Goal: Information Seeking & Learning: Learn about a topic

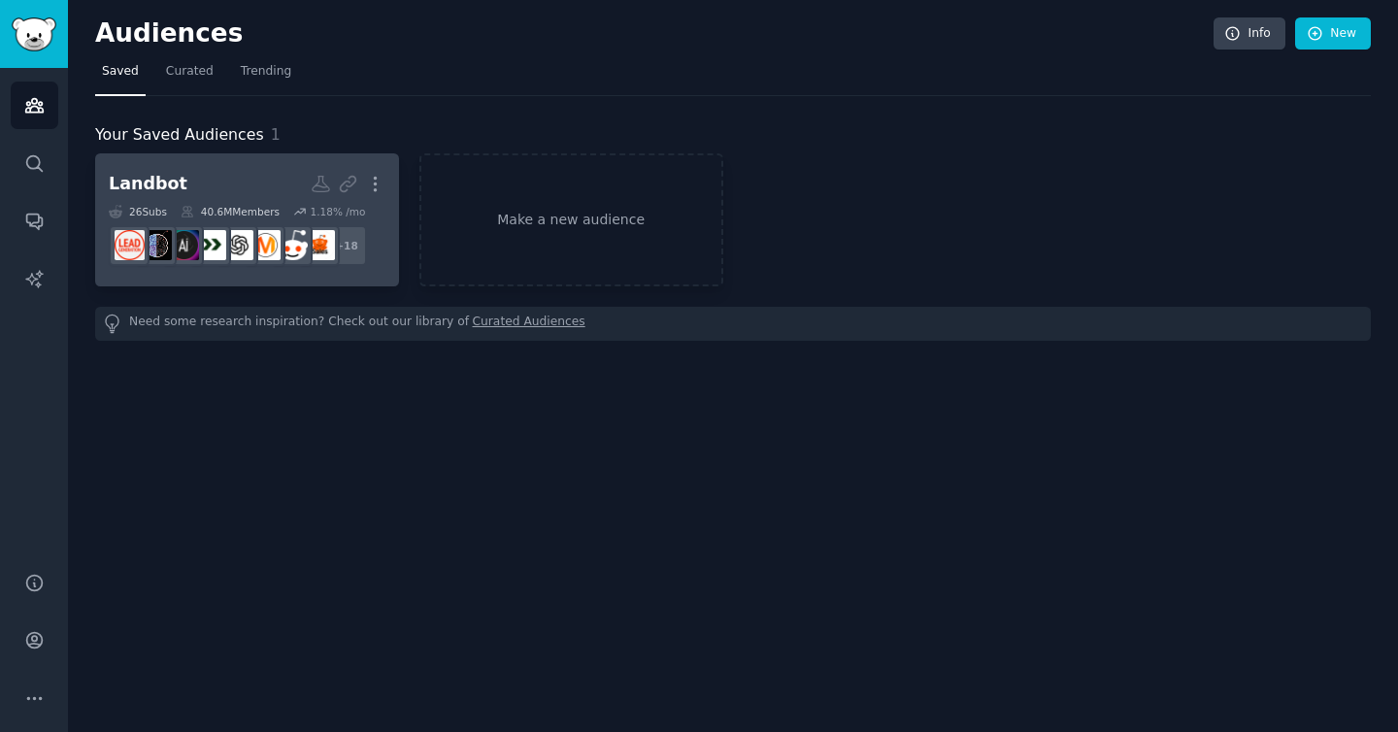
click at [253, 182] on h2 "Landbot More" at bounding box center [247, 184] width 277 height 34
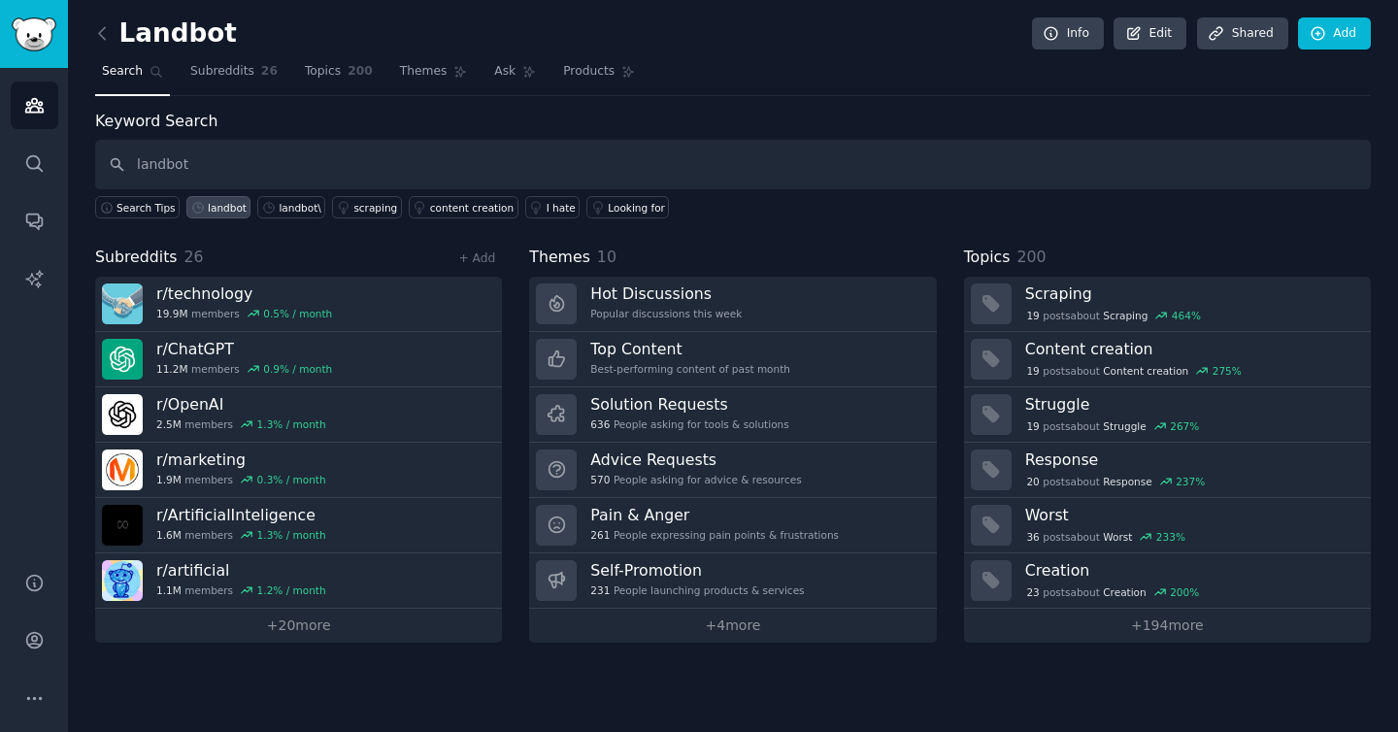
type input "landbot"
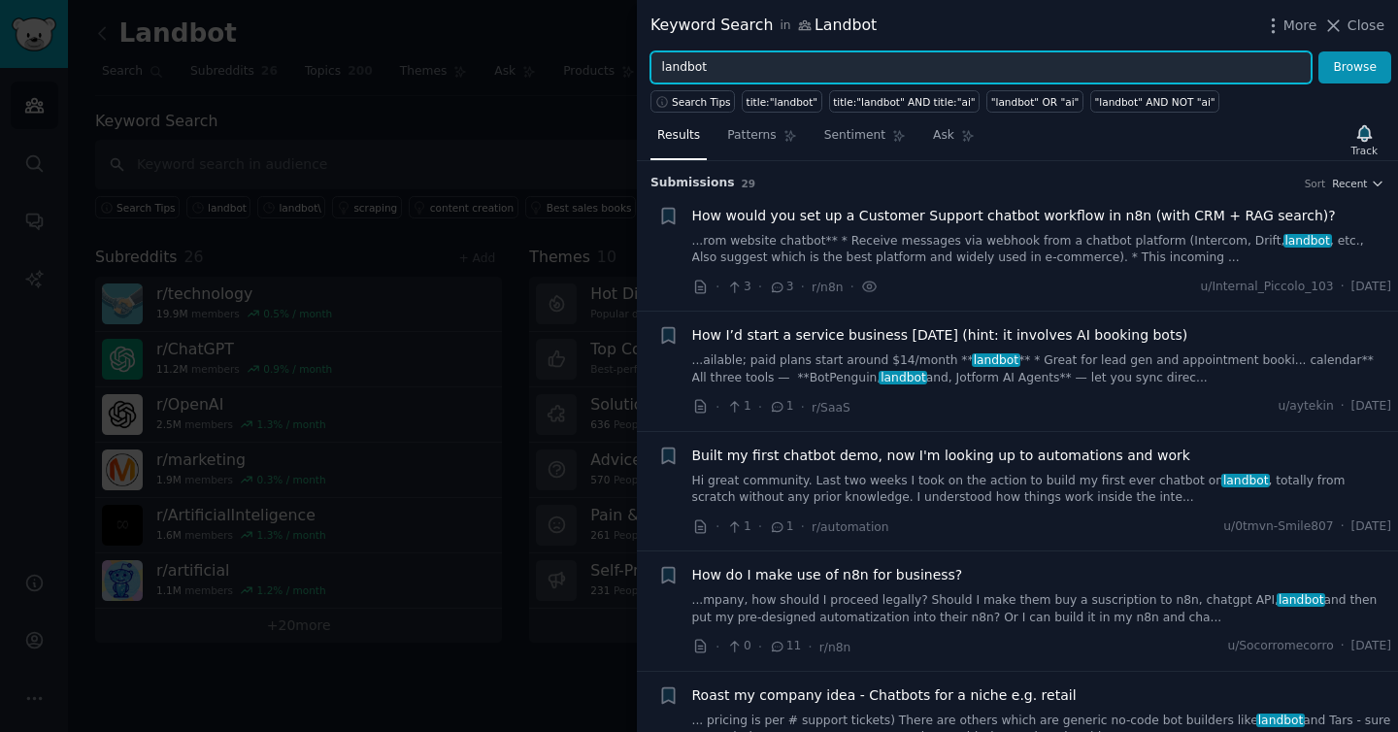
click at [778, 63] on input "landbot" at bounding box center [981, 67] width 661 height 33
type input "conversational AI"
click at [1319, 51] on button "Browse" at bounding box center [1355, 67] width 73 height 33
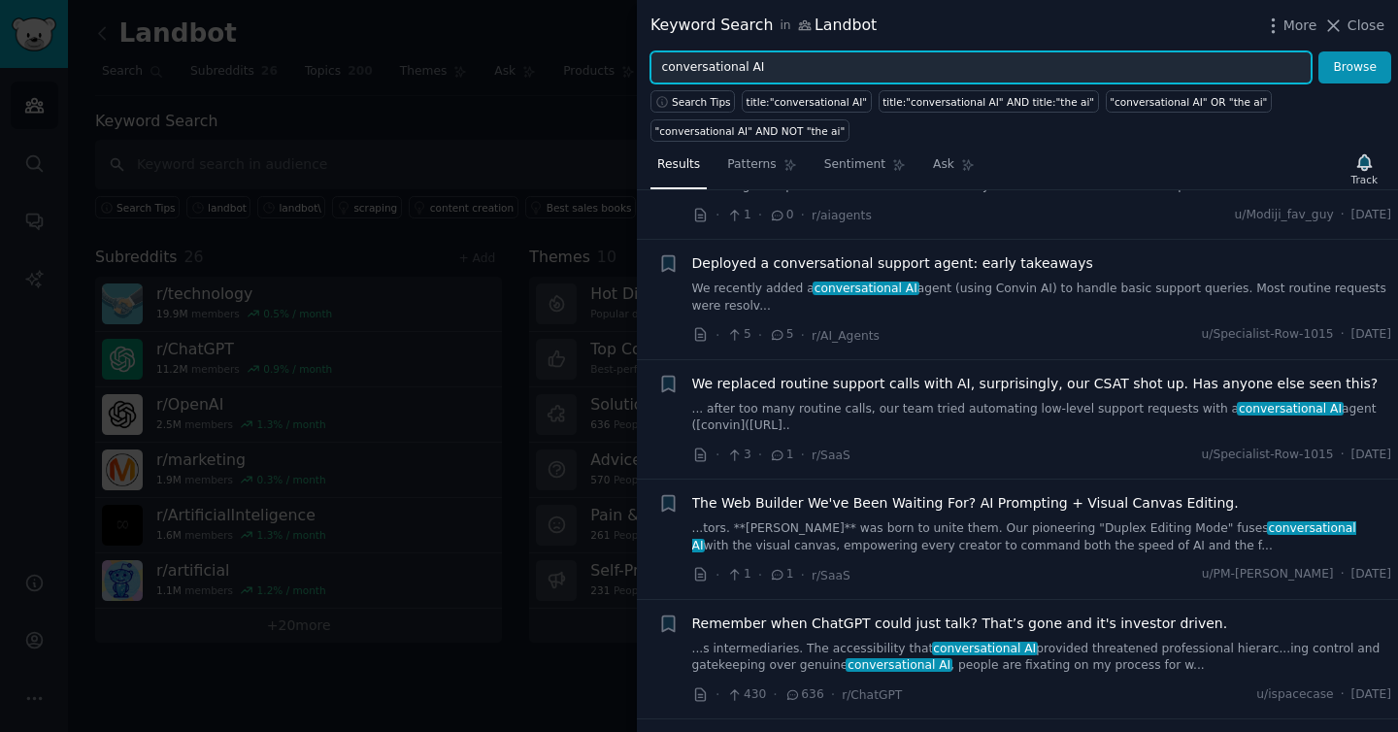
scroll to position [401, 0]
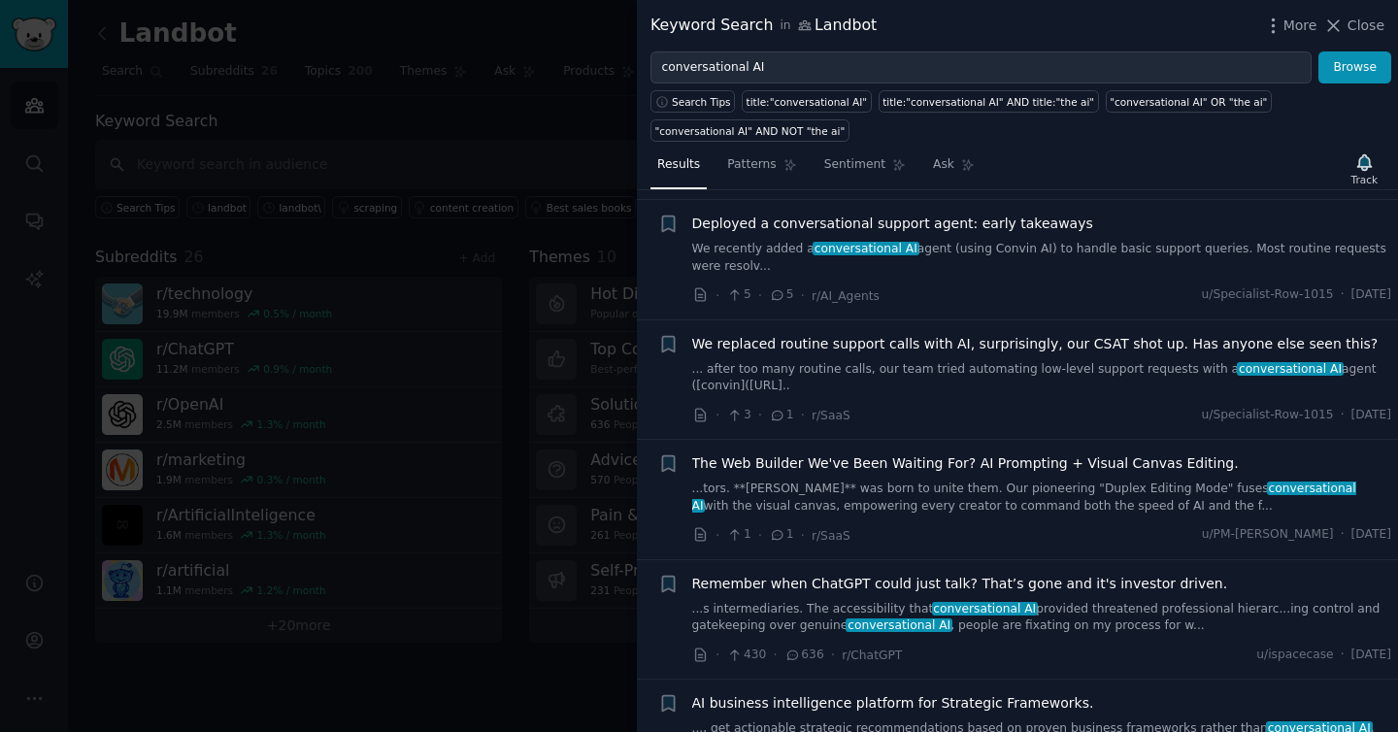
click at [1248, 334] on span "We replaced routine support calls with AI, surprisingly, our CSAT shot up. Has …" at bounding box center [1035, 344] width 687 height 20
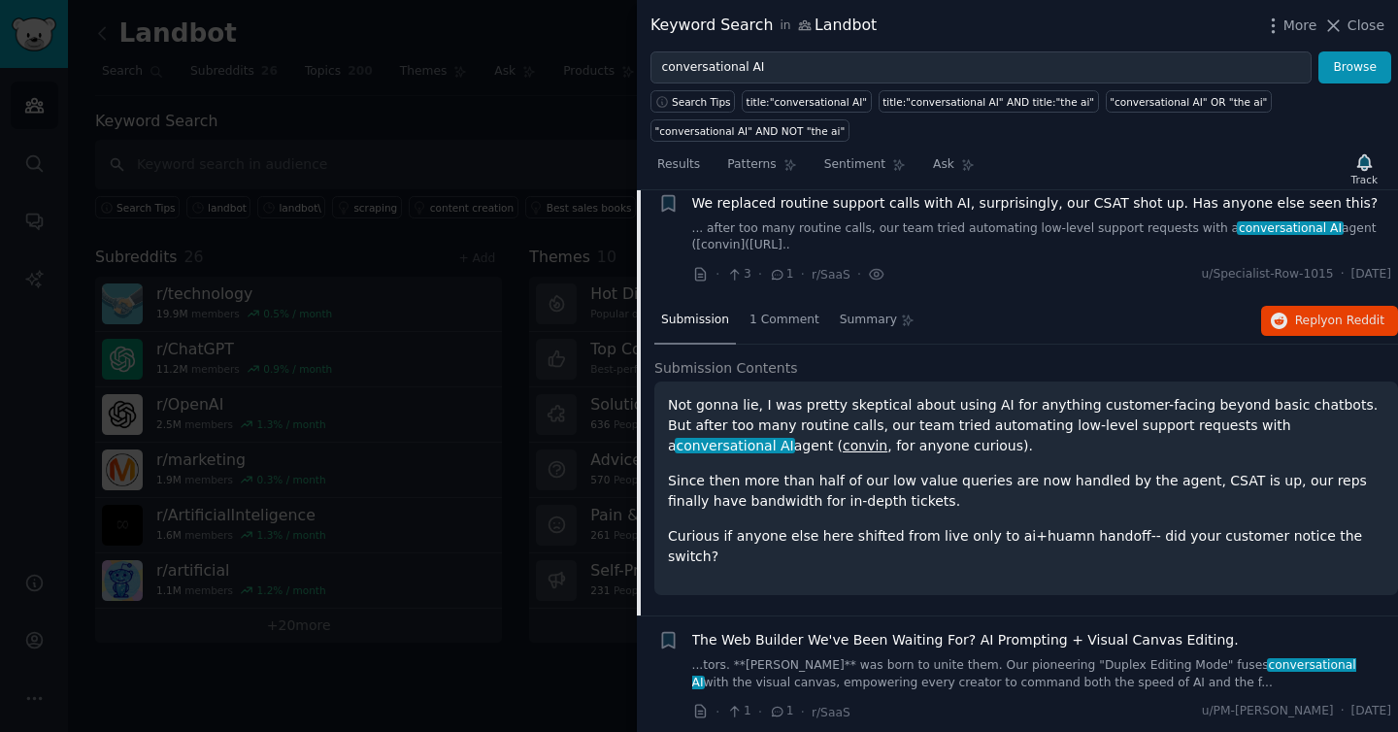
scroll to position [556, 0]
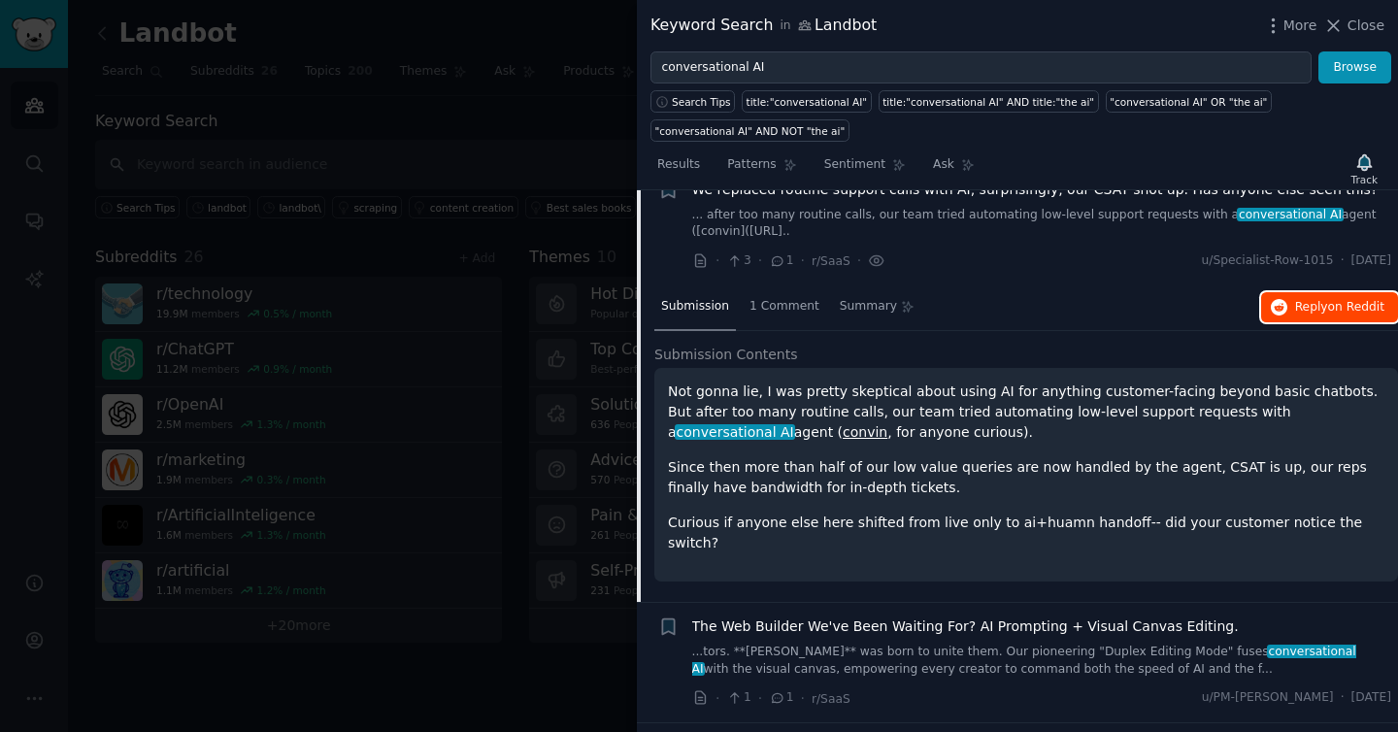
click at [1338, 300] on span "on Reddit" at bounding box center [1357, 307] width 56 height 14
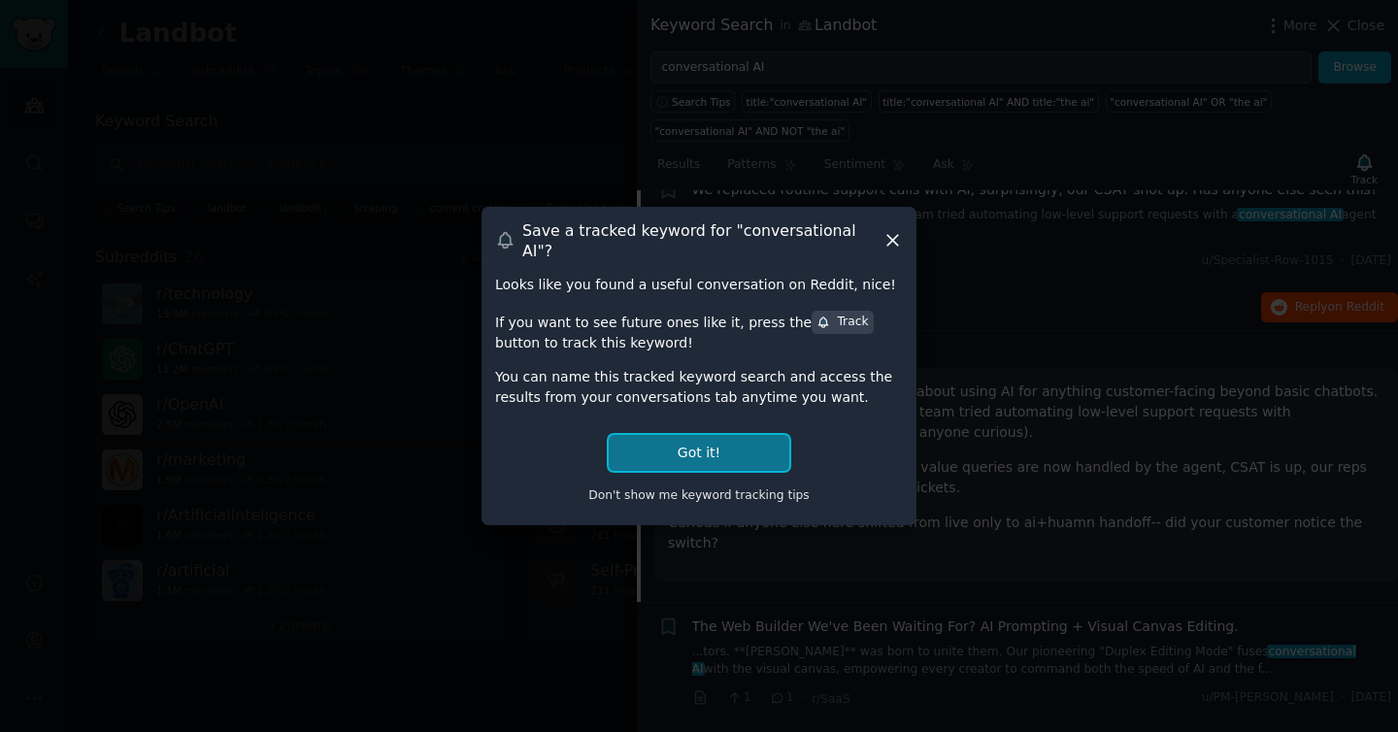
click at [707, 443] on button "Got it!" at bounding box center [699, 453] width 181 height 36
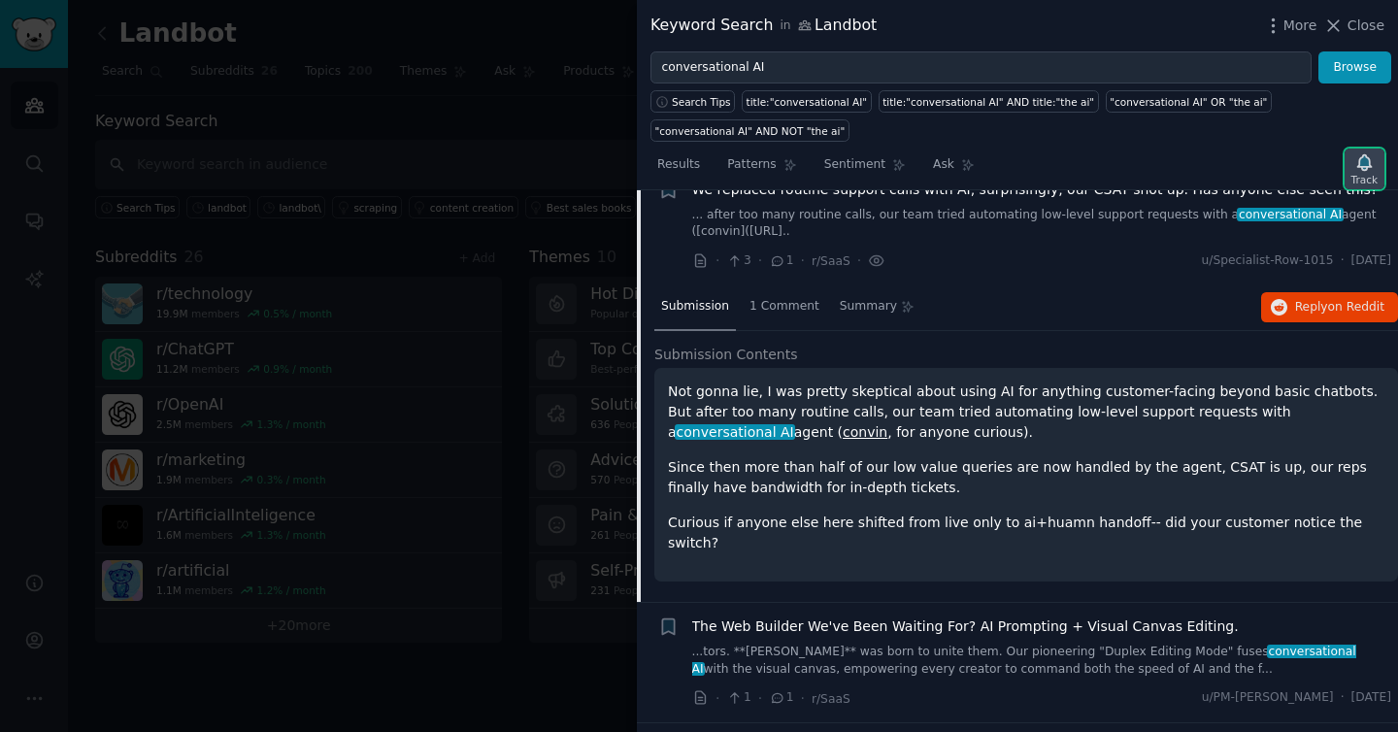
click at [1360, 167] on icon "button" at bounding box center [1365, 162] width 20 height 20
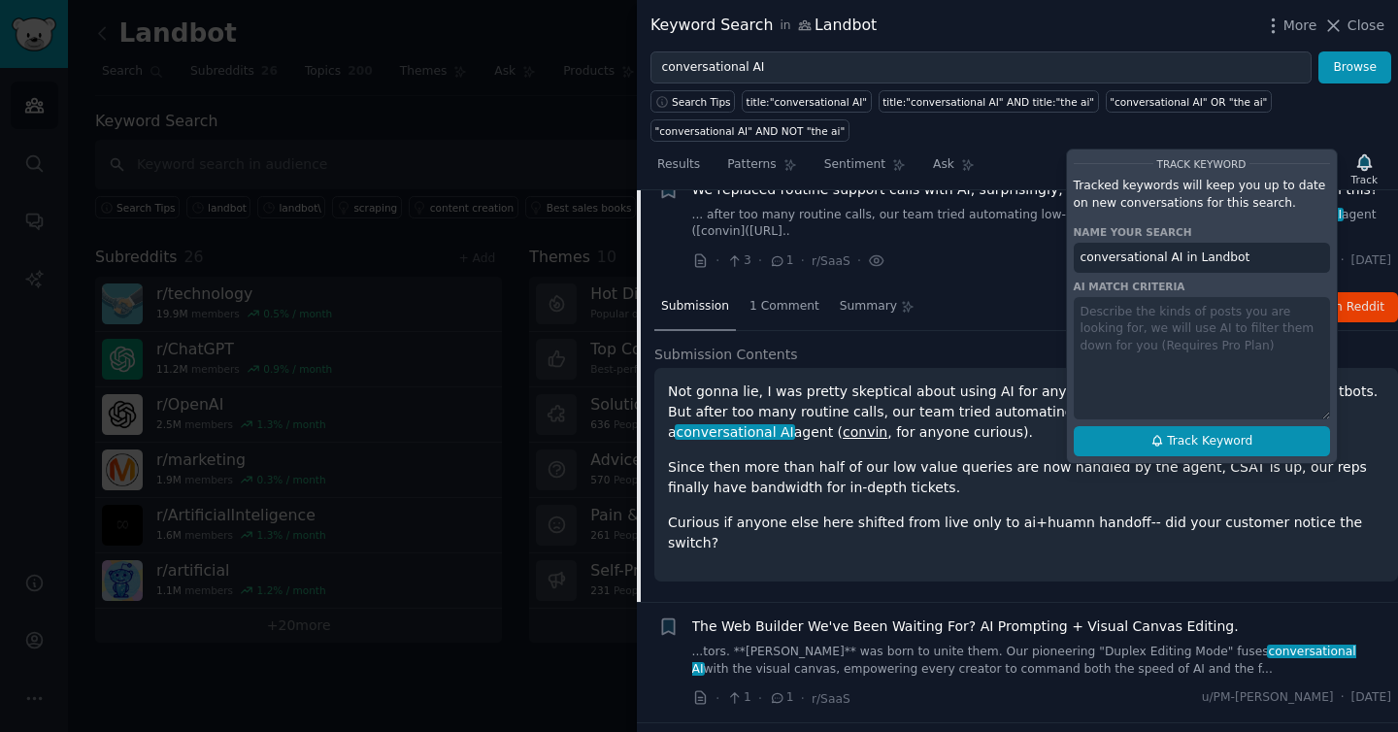
click at [1187, 441] on span "Track Keyword" at bounding box center [1209, 441] width 85 height 17
type input "conversational AI in Landbot"
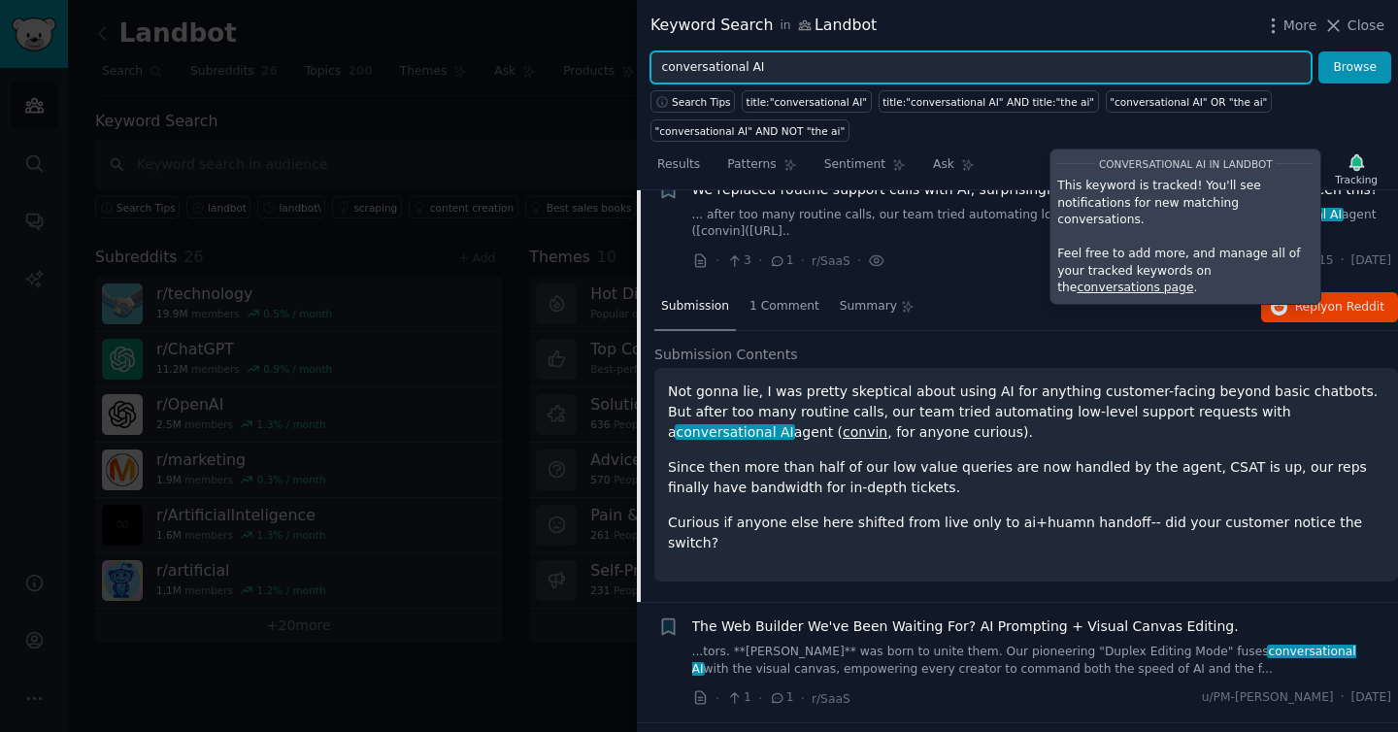
click at [748, 73] on input "conversational AI" at bounding box center [981, 67] width 661 height 33
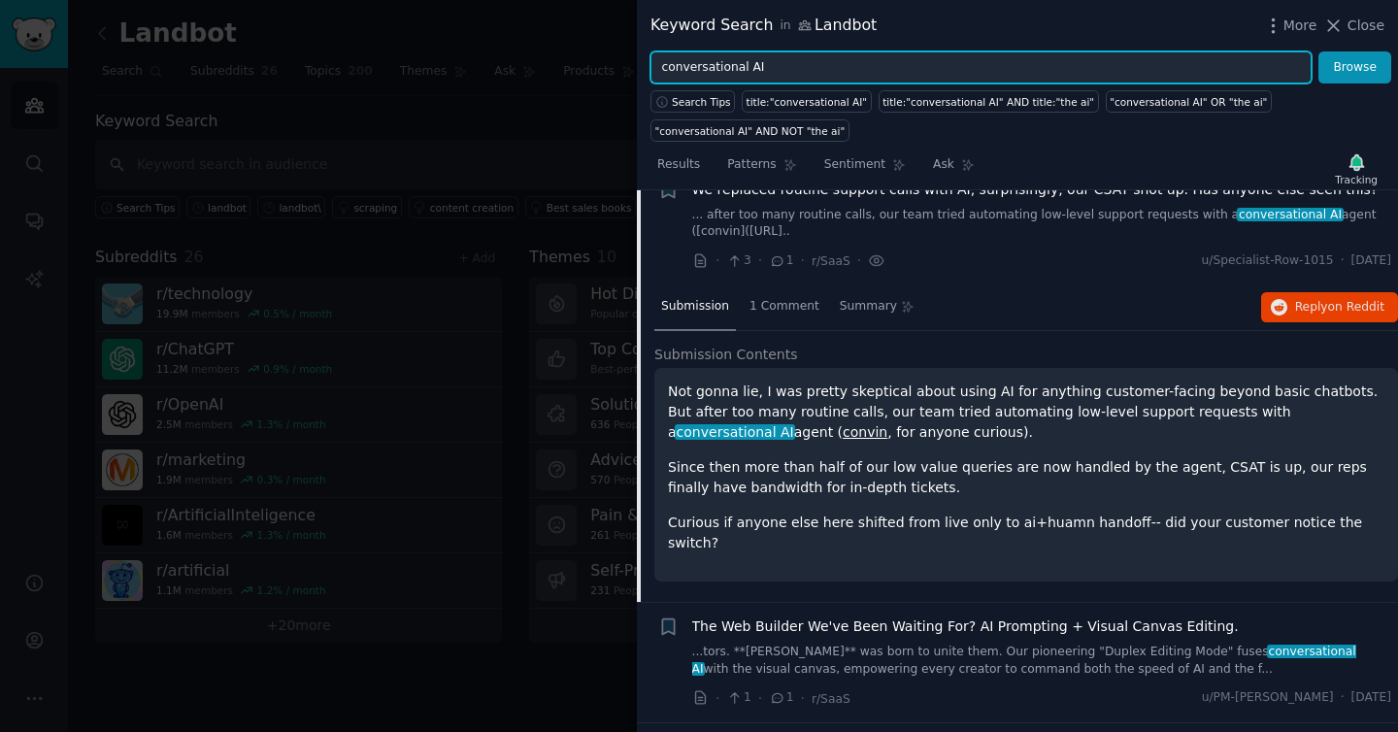
click at [748, 73] on input "conversational AI" at bounding box center [981, 67] width 661 height 33
type input "c"
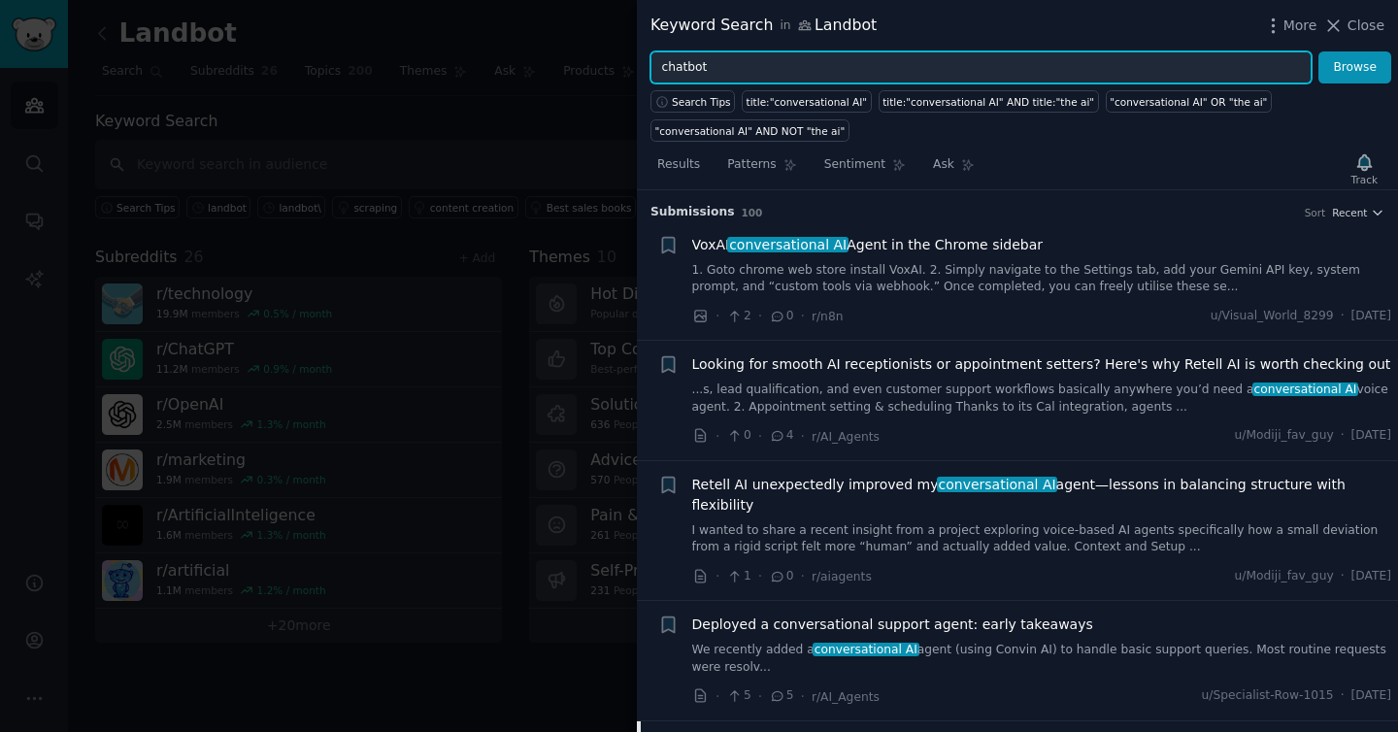
type input "chatbot"
click at [1319, 51] on button "Browse" at bounding box center [1355, 67] width 73 height 33
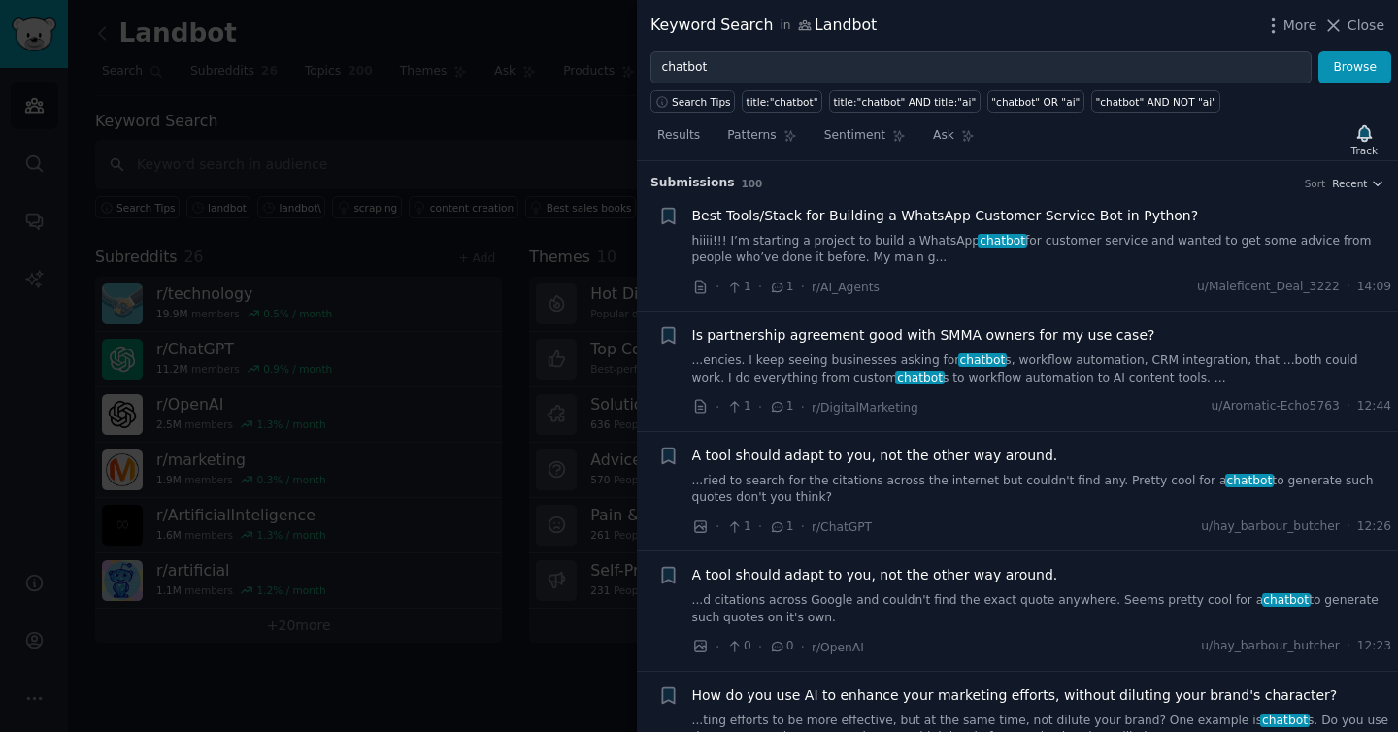
click at [1031, 216] on span "Best Tools/Stack for Building a WhatsApp Customer Service Bot in Python?" at bounding box center [945, 216] width 507 height 20
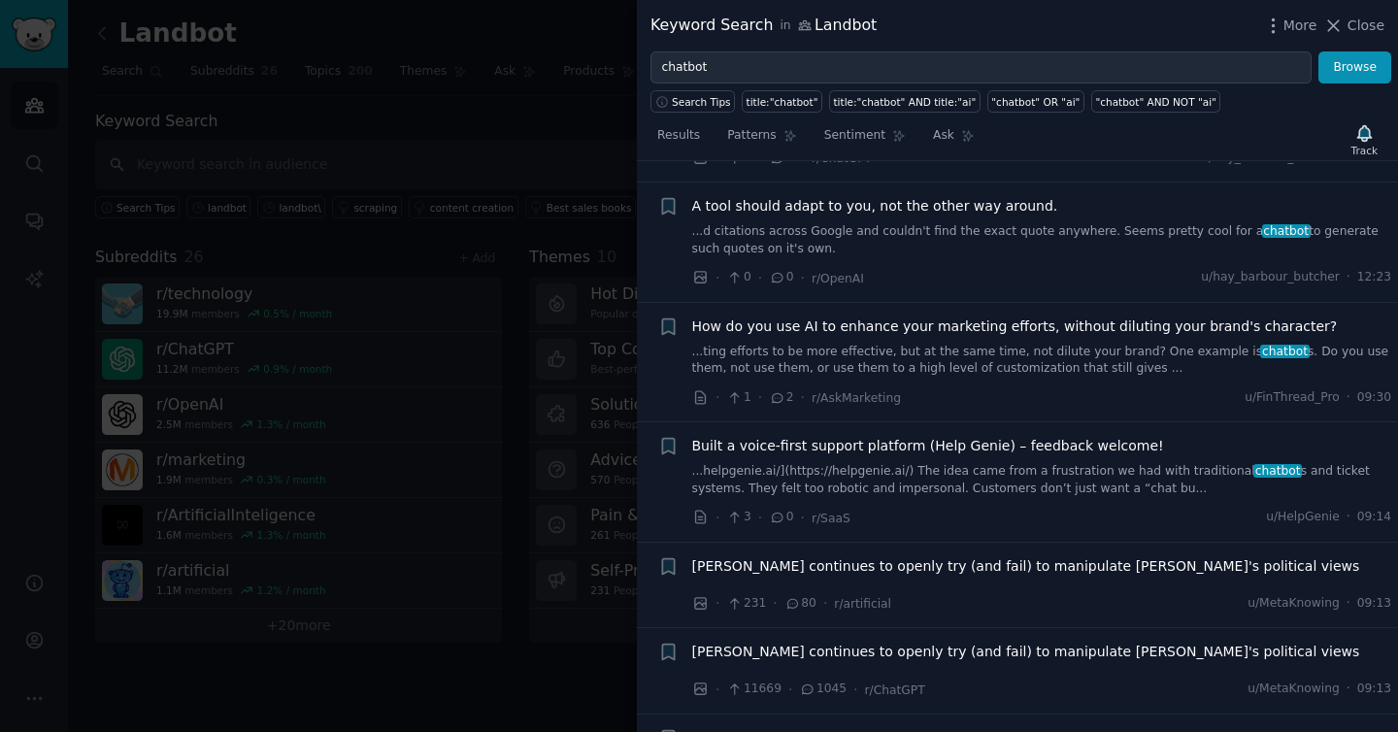
scroll to position [371, 0]
click at [1047, 323] on span "How do you use AI to enhance your marketing efforts, without diluting your bran…" at bounding box center [1015, 325] width 646 height 20
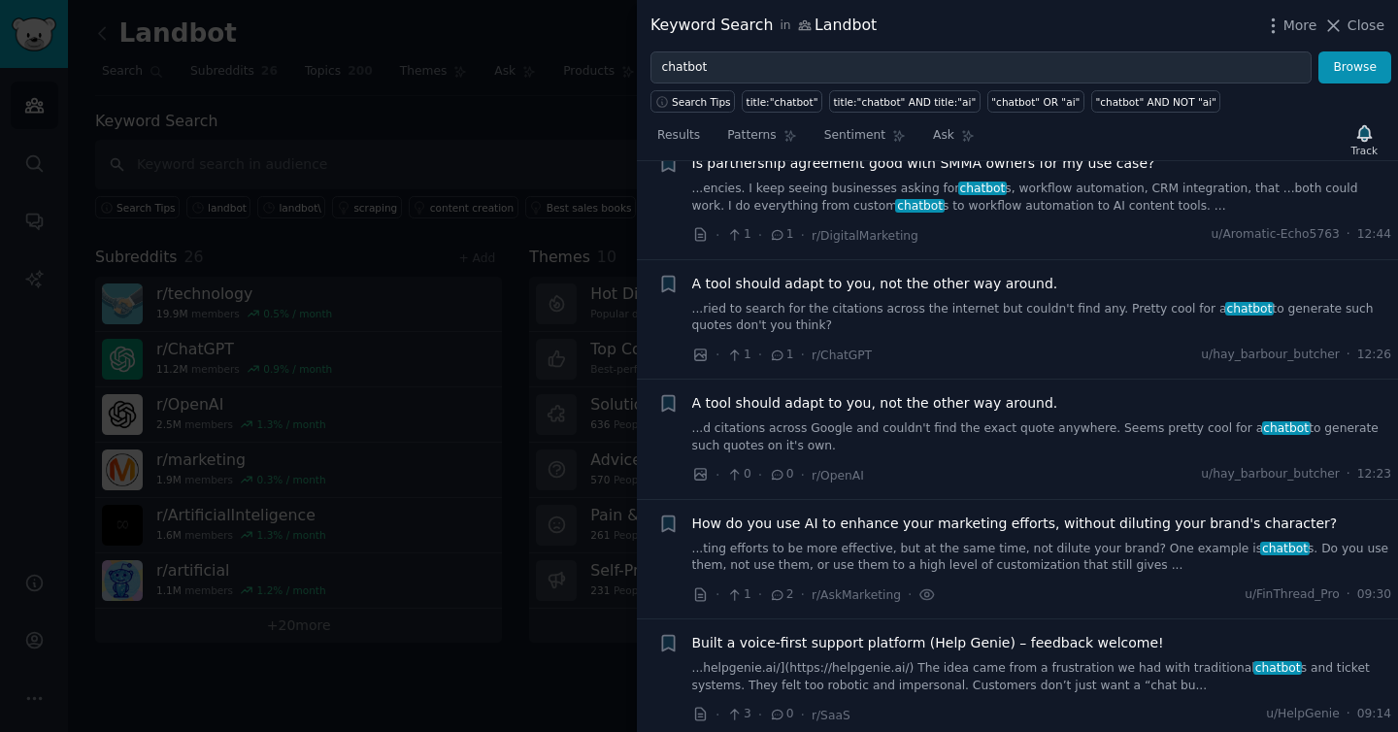
scroll to position [0, 0]
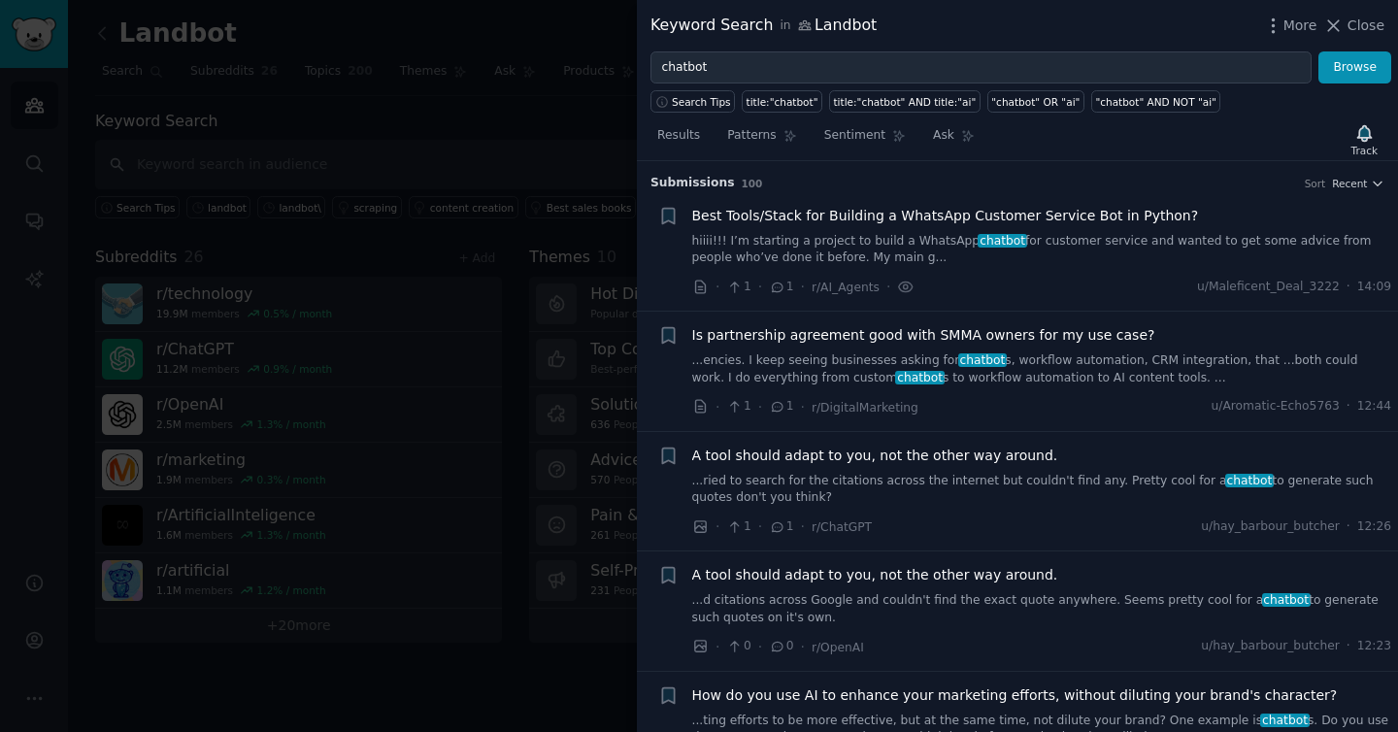
click at [1003, 208] on span "Best Tools/Stack for Building a WhatsApp Customer Service Bot in Python?" at bounding box center [945, 216] width 507 height 20
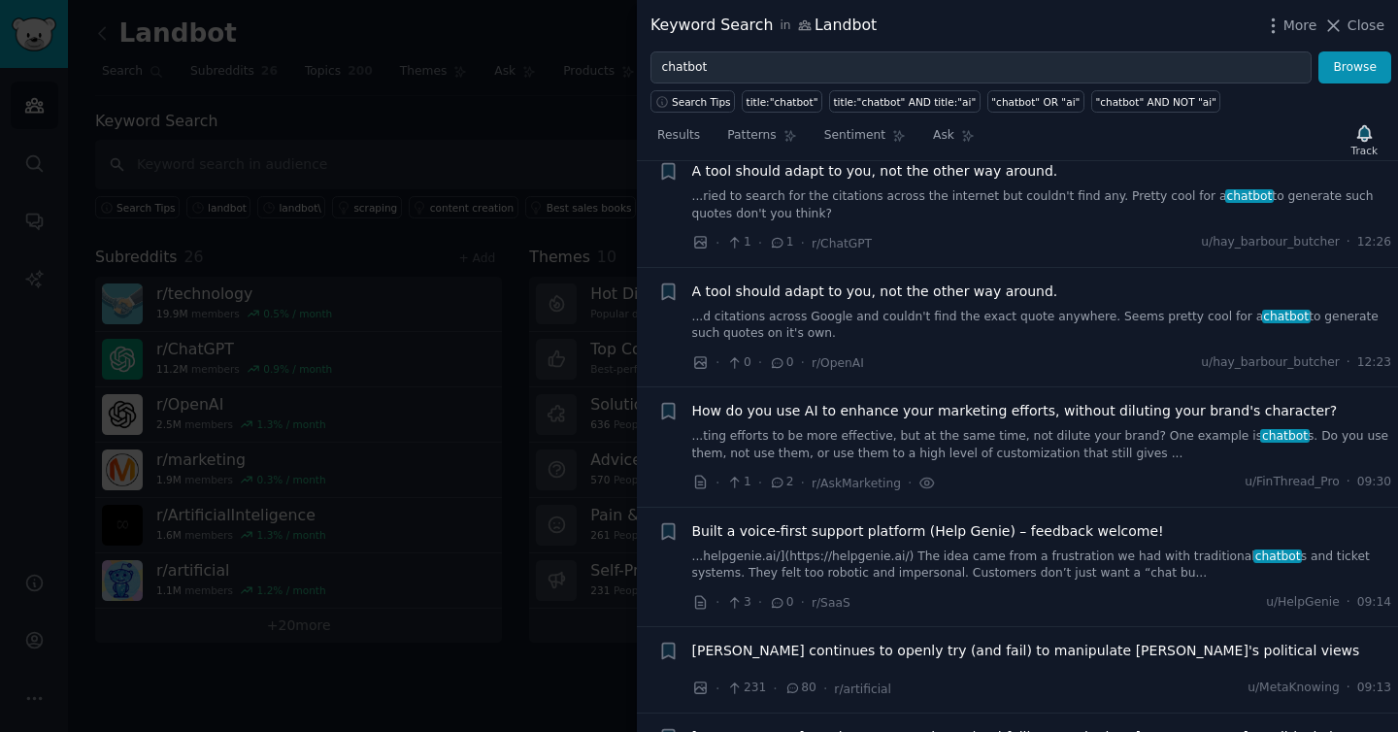
scroll to position [936, 0]
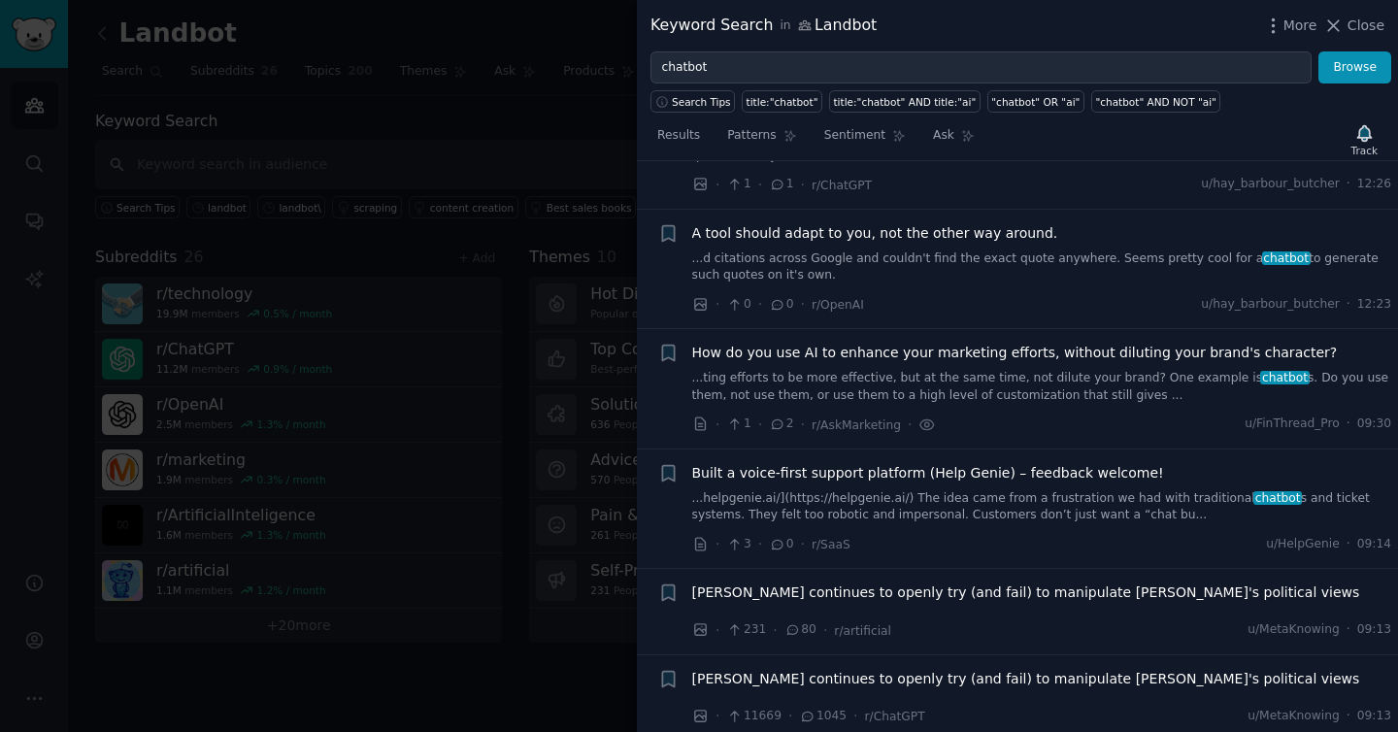
click at [1042, 363] on div "How do you use AI to enhance your marketing efforts, without diluting your bran…" at bounding box center [1042, 373] width 700 height 61
click at [1053, 353] on span "How do you use AI to enhance your marketing efforts, without diluting your bran…" at bounding box center [1015, 353] width 646 height 20
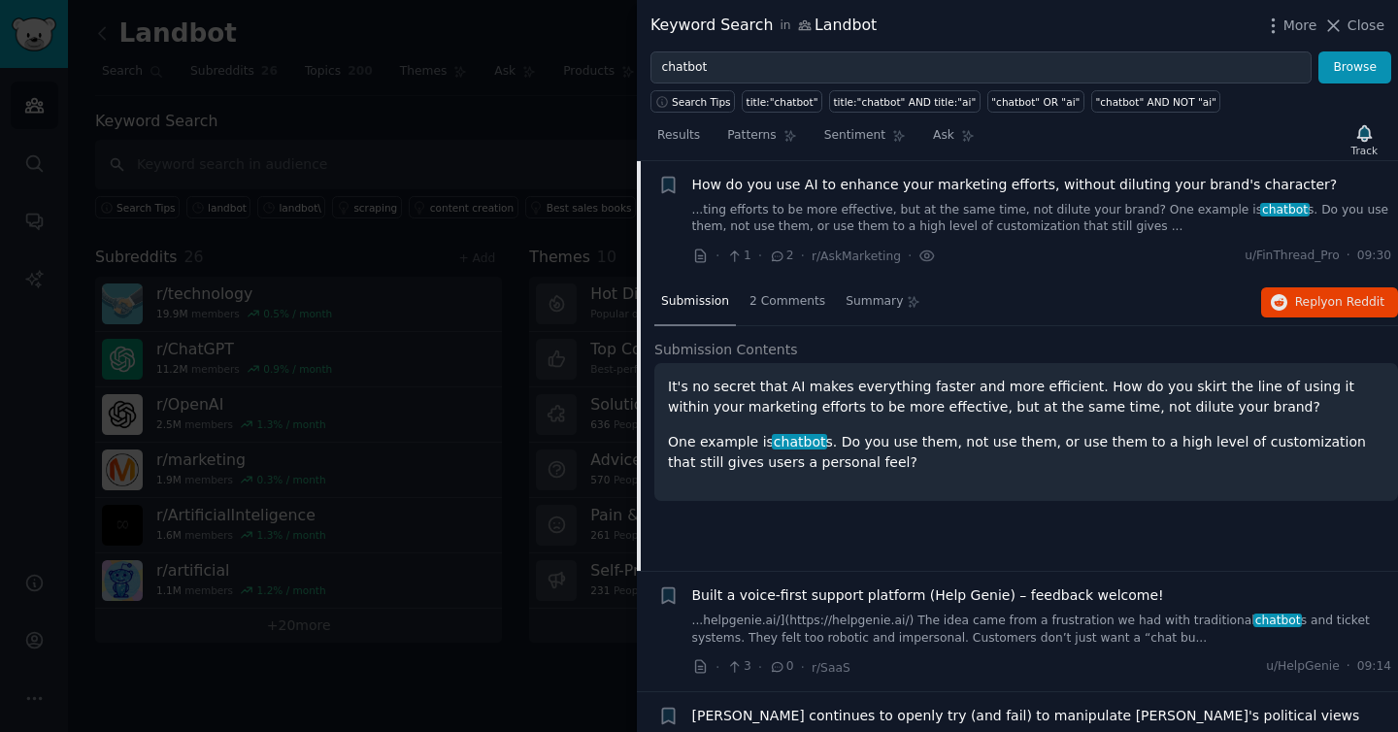
scroll to position [507, 0]
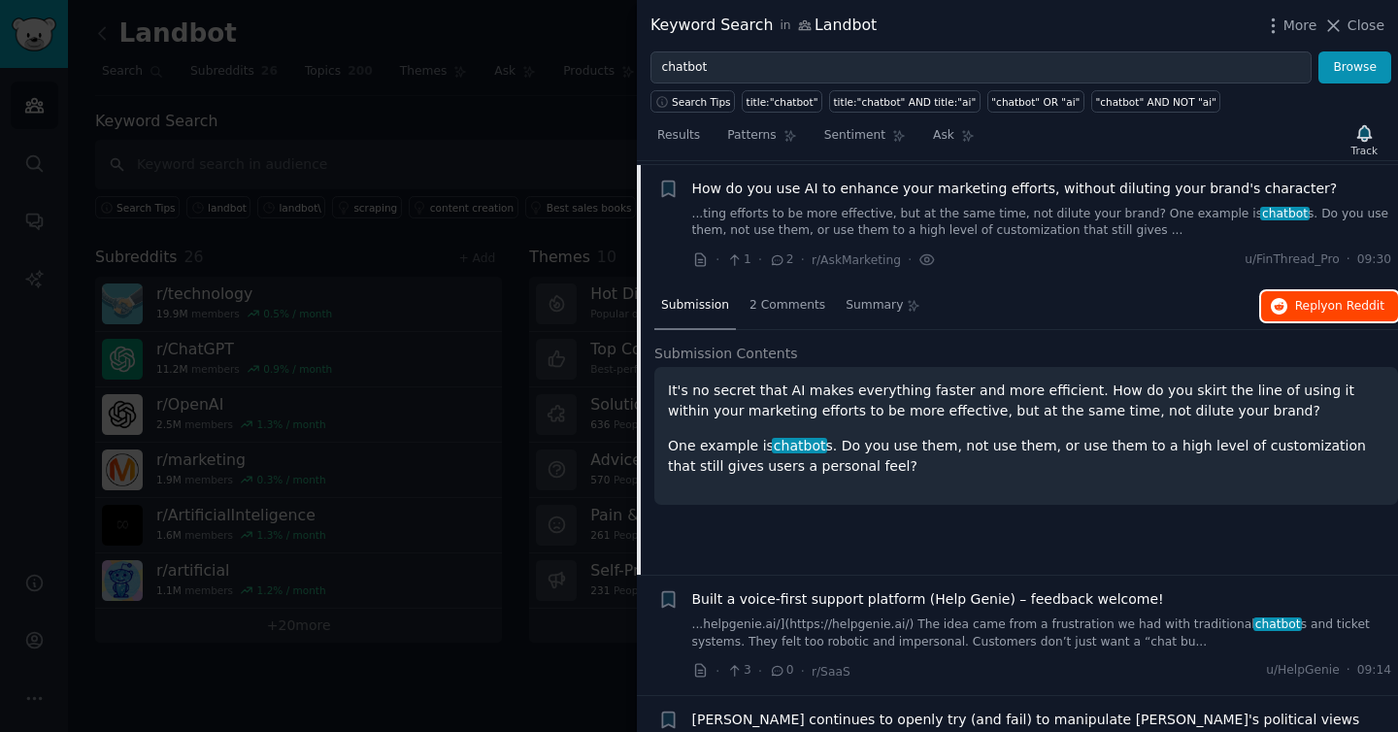
click at [1296, 303] on span "Reply on Reddit" at bounding box center [1340, 306] width 89 height 17
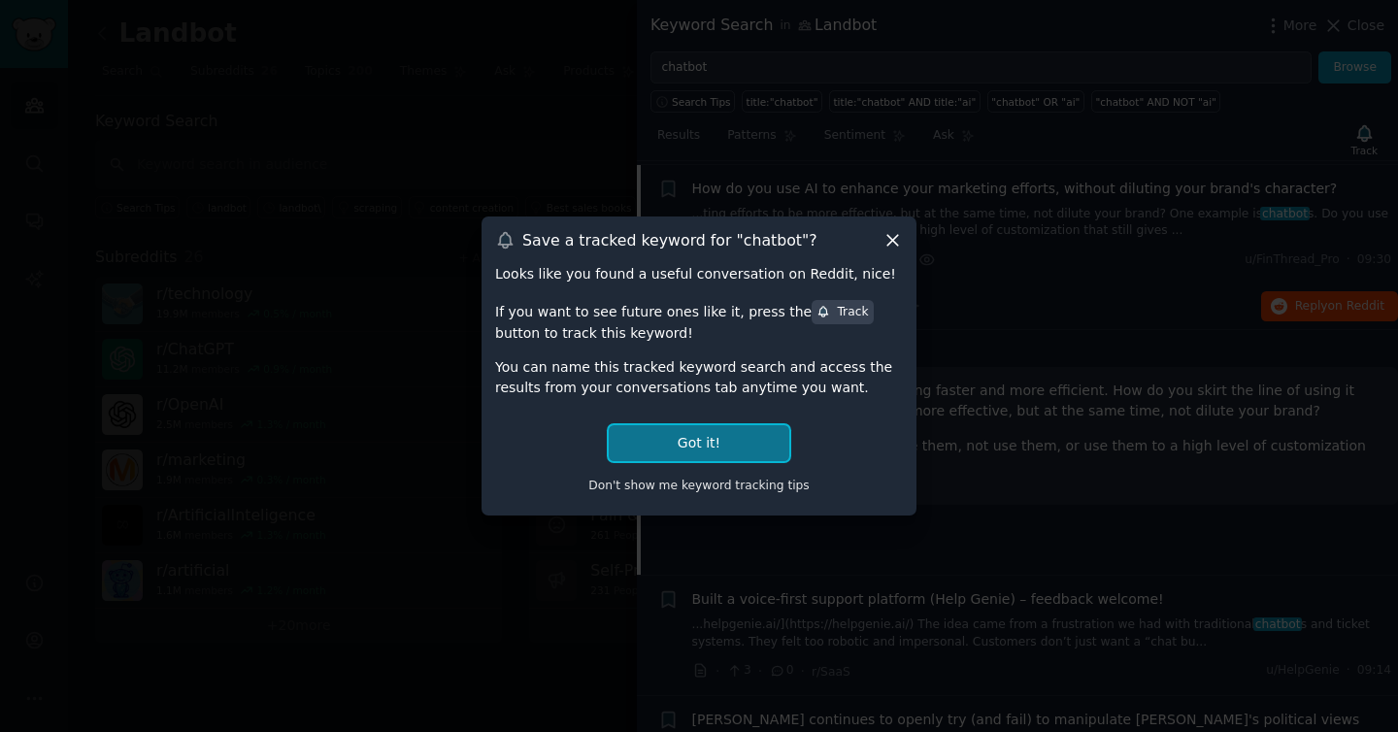
click at [691, 446] on button "Got it!" at bounding box center [699, 443] width 181 height 36
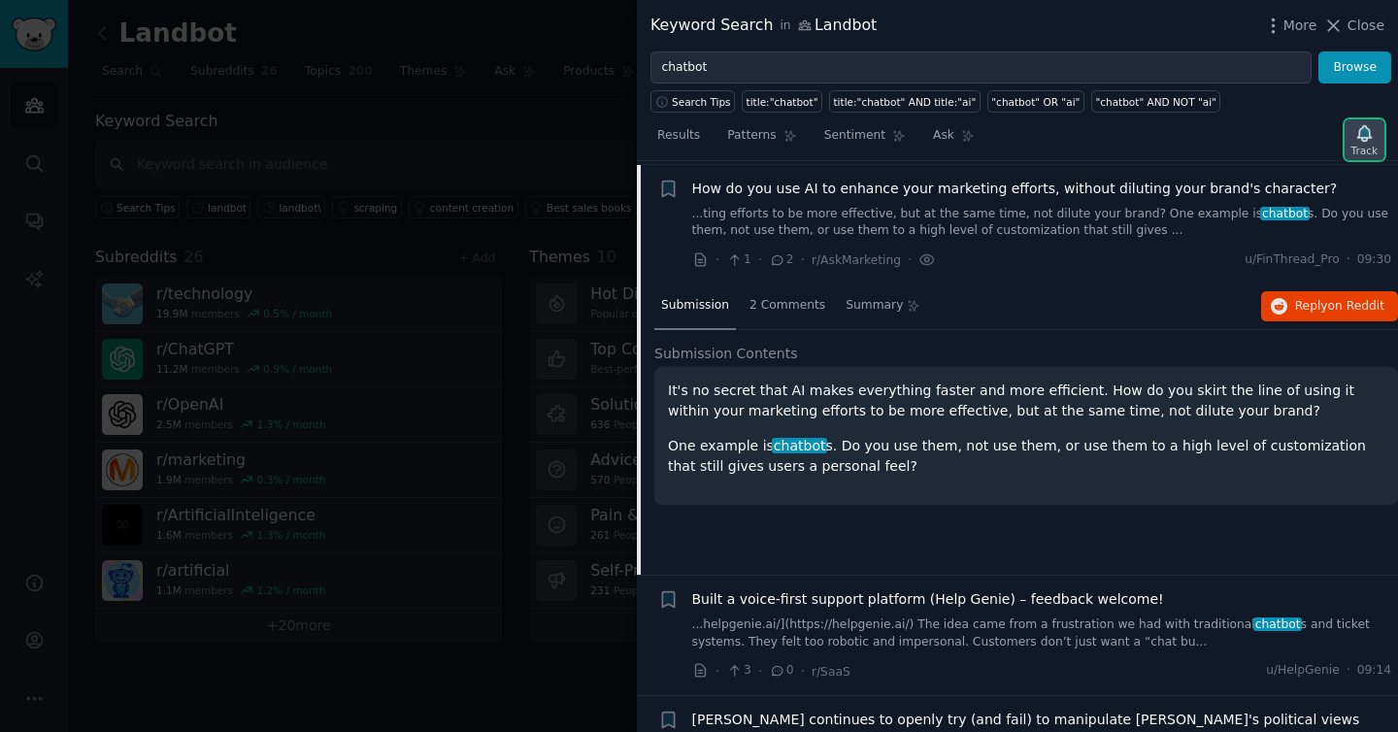
click at [1372, 135] on icon "button" at bounding box center [1365, 133] width 20 height 20
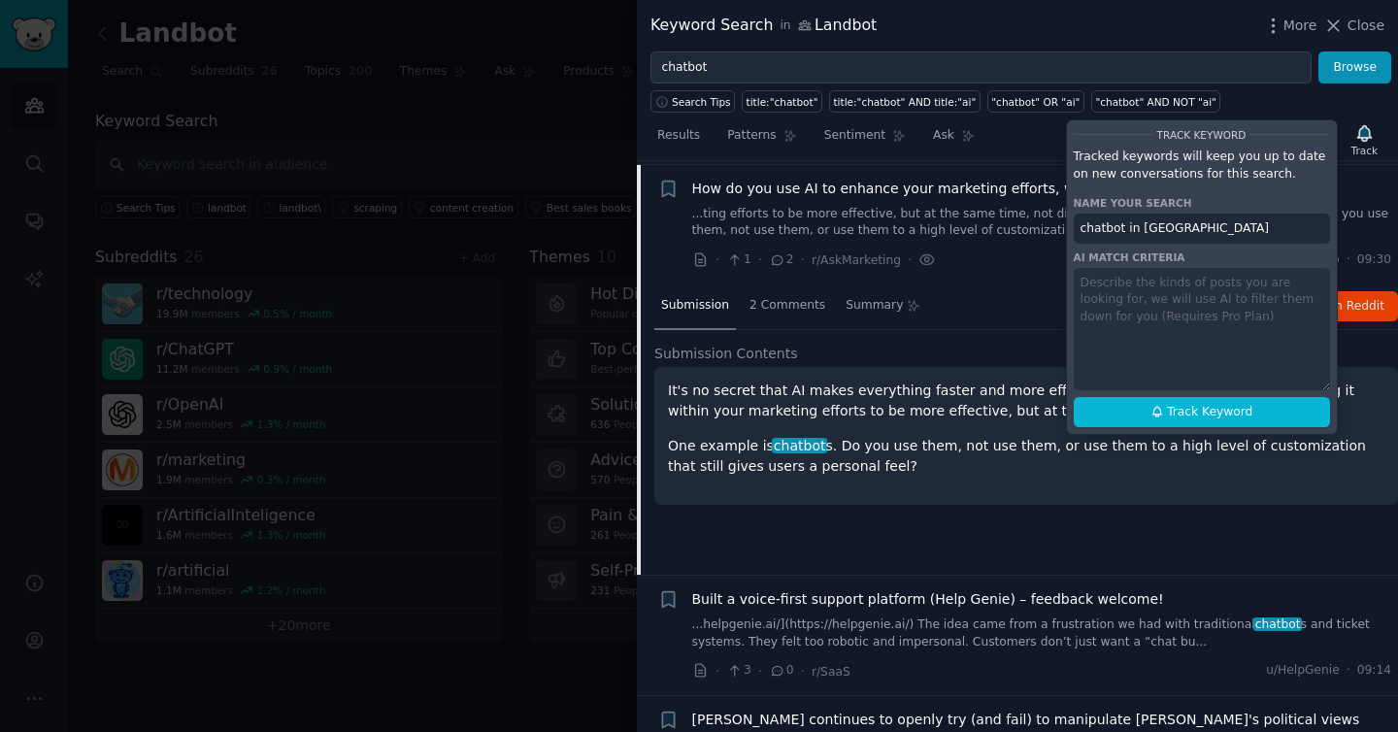
scroll to position [800, 0]
